Goal: Information Seeking & Learning: Find specific fact

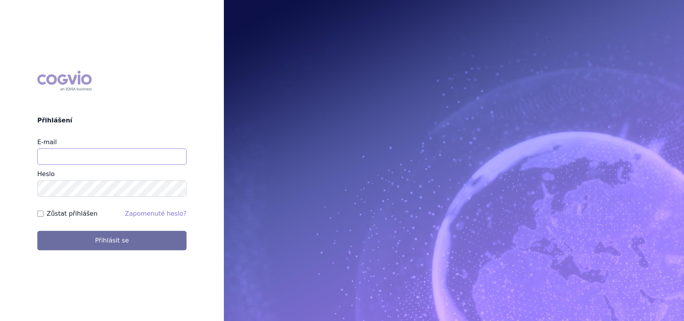
click at [88, 151] on input "E-mail" at bounding box center [111, 156] width 149 height 16
type input "jana.sipkova@vzp.cz"
click at [77, 215] on label "Zůstat přihlášen" at bounding box center [72, 213] width 51 height 9
click at [44, 215] on input "Zůstat přihlášen" at bounding box center [40, 214] width 6 height 6
checkbox input "true"
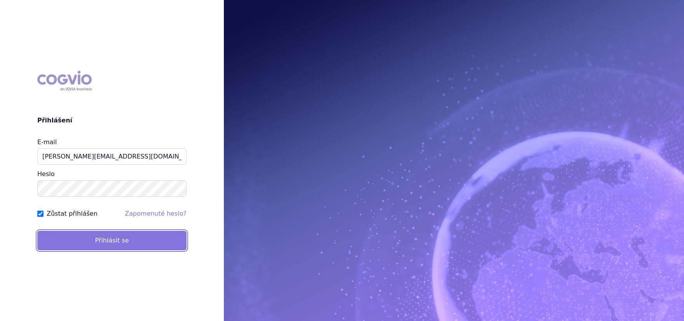
click at [76, 234] on button "Přihlásit se" at bounding box center [111, 240] width 149 height 19
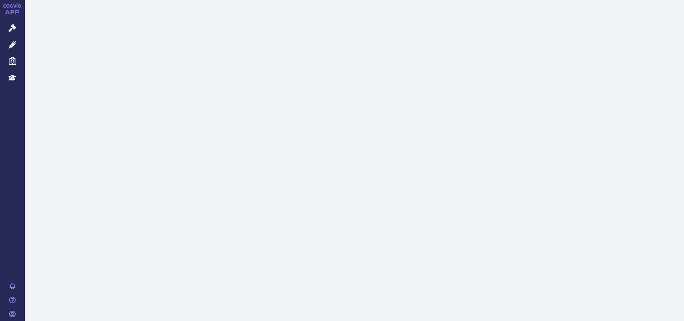
click at [11, 30] on icon at bounding box center [13, 28] width 8 height 8
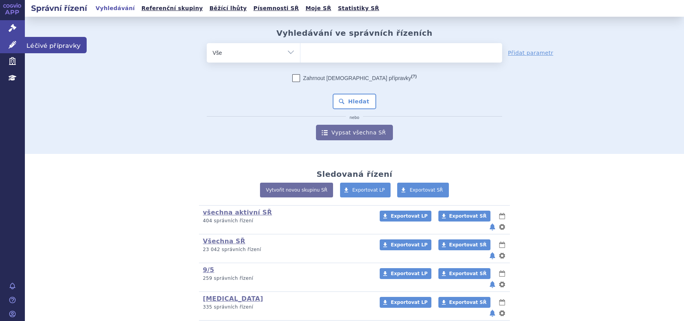
click at [13, 41] on link "Léčivé přípravky" at bounding box center [12, 45] width 25 height 16
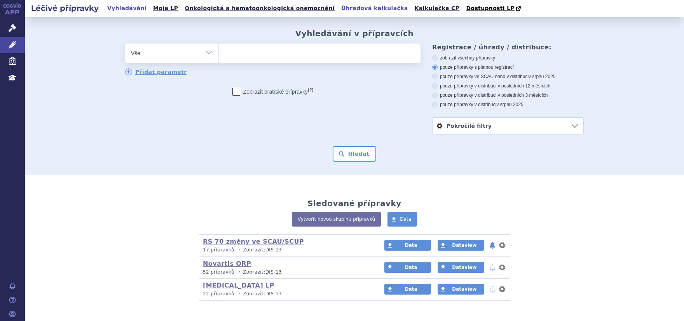
click at [339, 8] on link "Úhradová kalkulačka" at bounding box center [374, 8] width 71 height 10
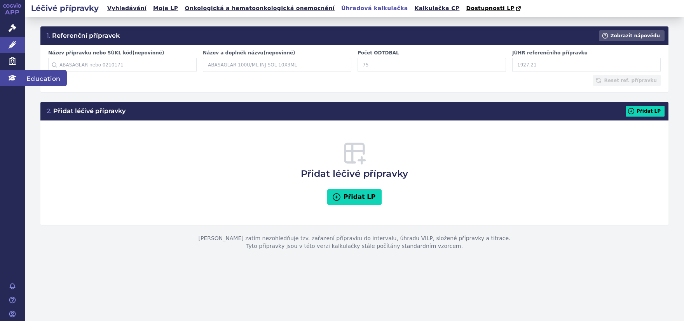
click at [10, 79] on icon at bounding box center [13, 78] width 8 height 8
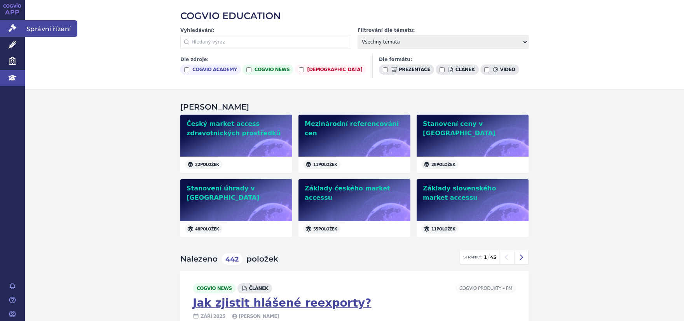
click at [11, 29] on icon at bounding box center [13, 28] width 8 height 8
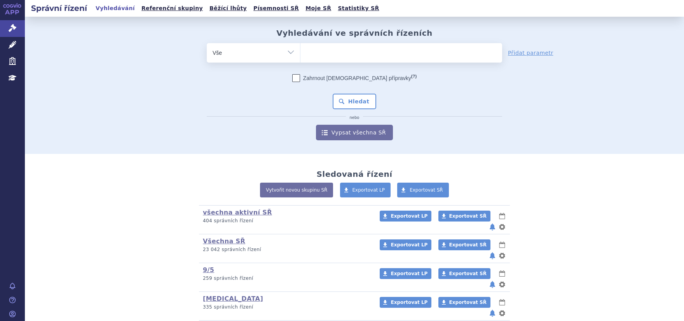
click at [310, 54] on ul at bounding box center [401, 51] width 202 height 16
click at [300, 54] on select at bounding box center [300, 52] width 0 height 19
click at [315, 45] on ul at bounding box center [401, 51] width 202 height 16
click at [300, 45] on select at bounding box center [300, 52] width 0 height 19
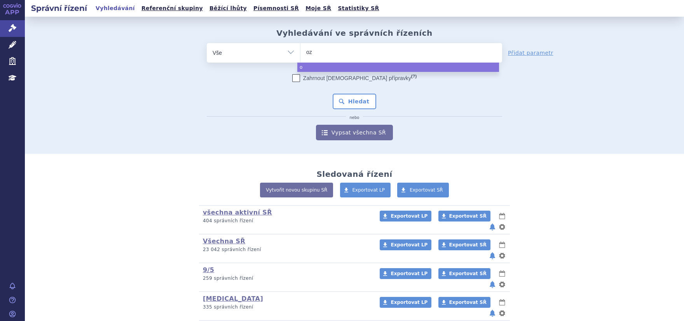
type input "oze"
type input "ozemp"
type input "[MEDICAL_DATA]"
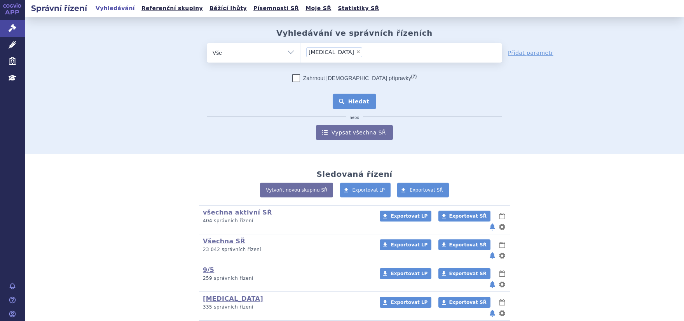
select select "[MEDICAL_DATA]"
click at [353, 105] on button "Hledat" at bounding box center [355, 102] width 44 height 16
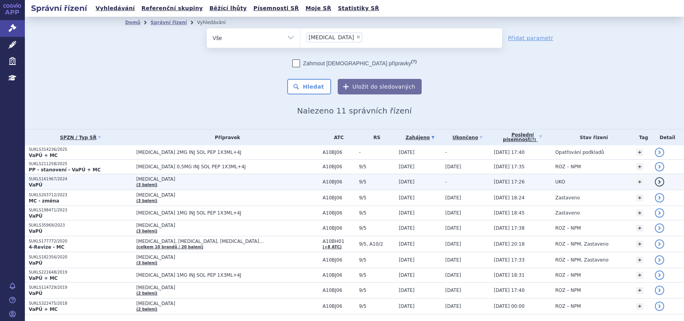
click at [43, 181] on p "SUKLS161967/2024" at bounding box center [81, 178] width 104 height 5
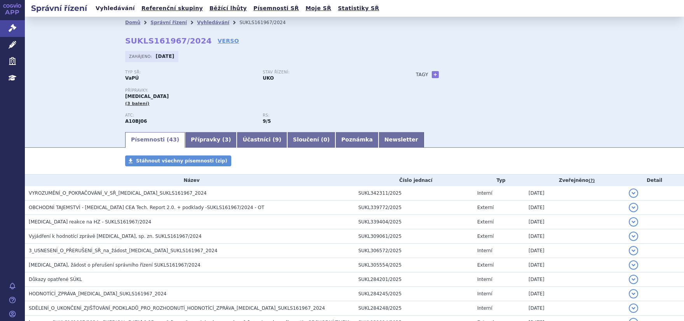
click at [116, 9] on link "Vyhledávání" at bounding box center [115, 8] width 44 height 10
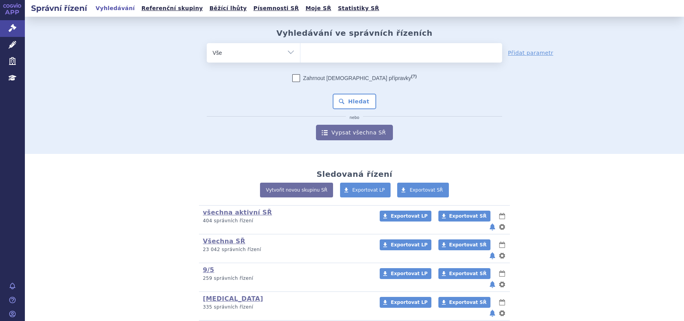
click at [350, 56] on ul at bounding box center [401, 51] width 202 height 16
click at [300, 56] on select at bounding box center [300, 52] width 0 height 19
type input "oz"
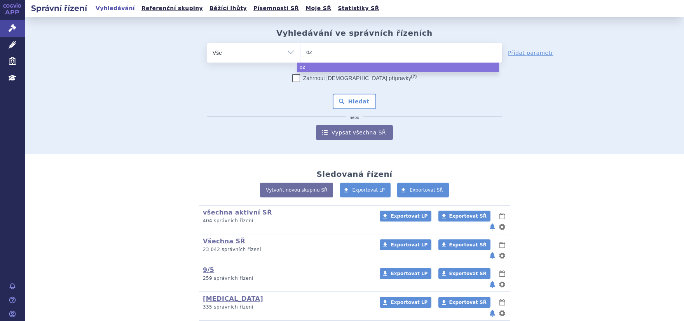
type input "oze"
type input "ozepm"
type input "ozep"
type input "oze"
type input "ozemp"
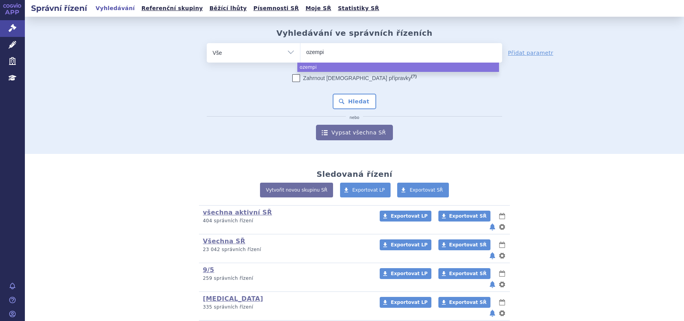
type input "ozempic"
select select "ozempic"
click at [345, 109] on button "Hledat" at bounding box center [355, 102] width 44 height 16
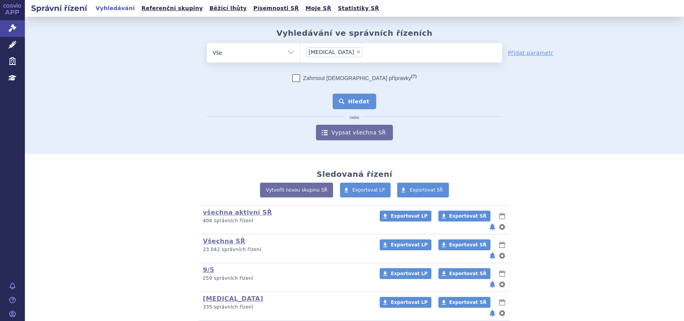
click at [346, 98] on button "Hledat" at bounding box center [355, 102] width 44 height 16
